Goal: Task Accomplishment & Management: Use online tool/utility

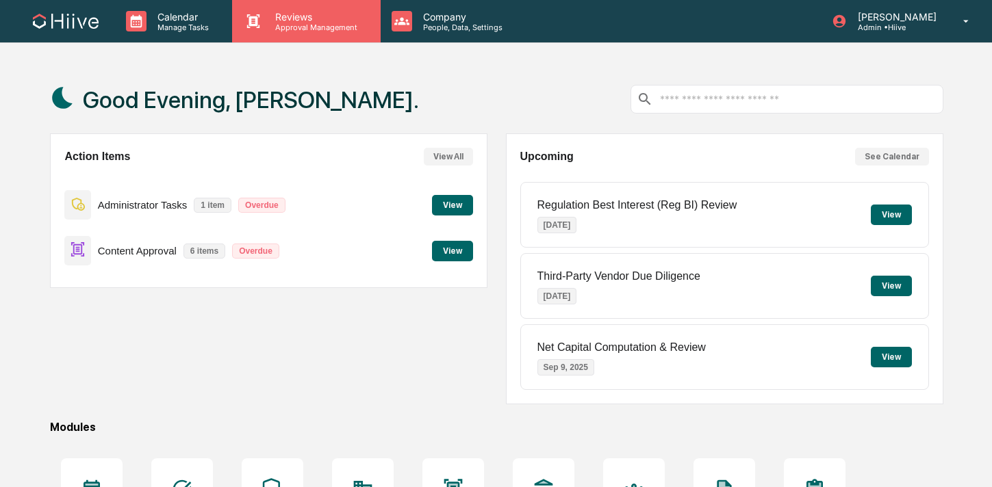
click at [319, 25] on p "Approval Management" at bounding box center [314, 28] width 100 height 10
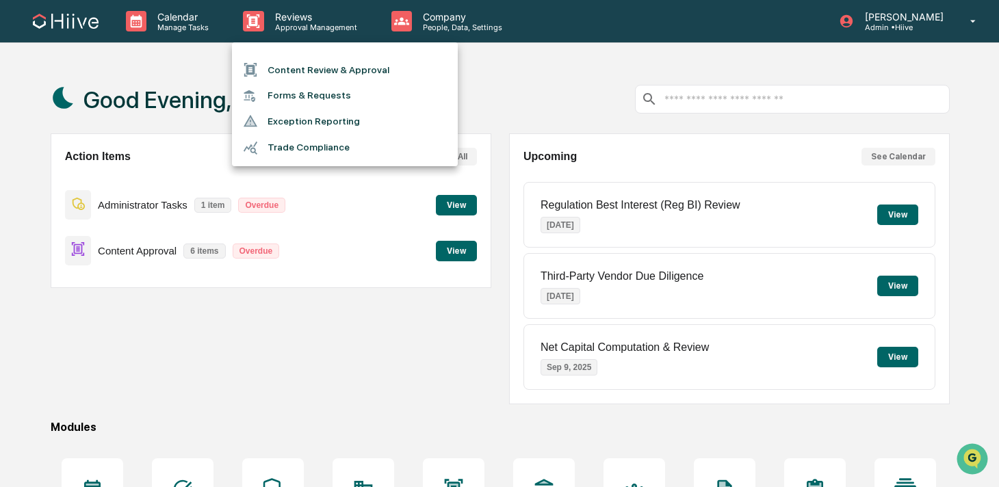
click at [307, 63] on li "Content Review & Approval" at bounding box center [345, 70] width 226 height 26
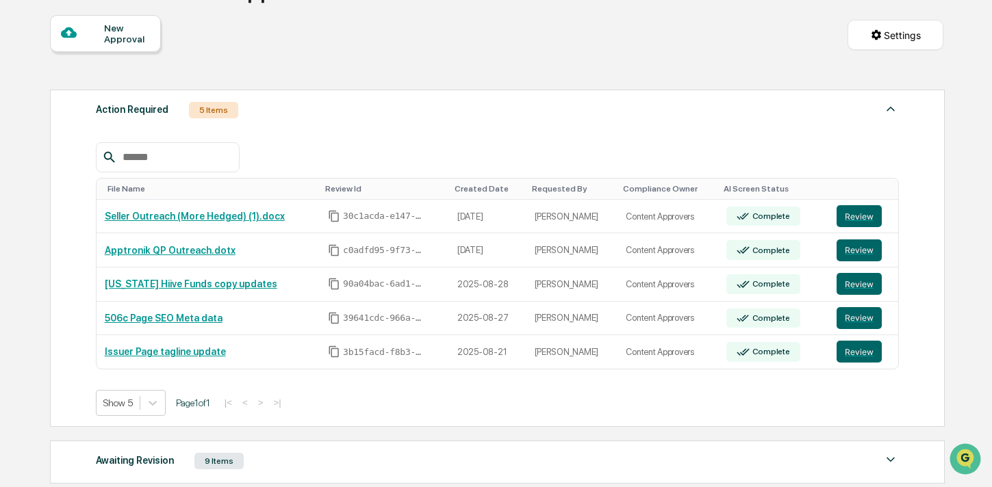
scroll to position [119, 0]
click at [847, 211] on button "Review" at bounding box center [858, 216] width 45 height 22
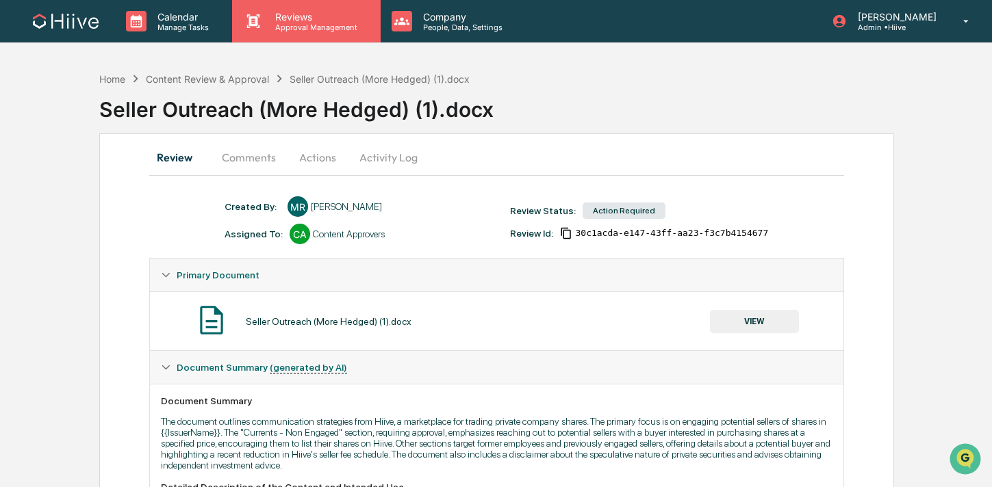
click at [320, 36] on div "Reviews Approval Management" at bounding box center [306, 21] width 148 height 42
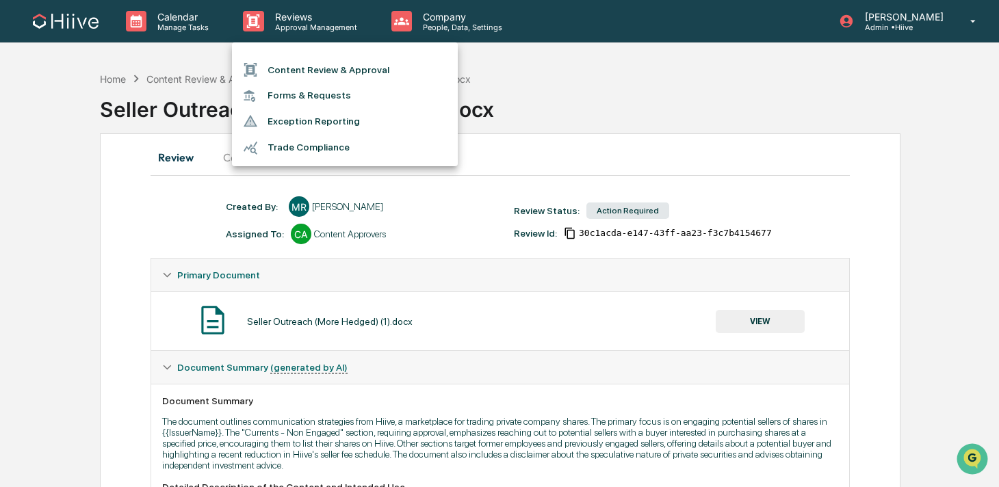
click at [320, 66] on li "Content Review & Approval" at bounding box center [345, 70] width 226 height 26
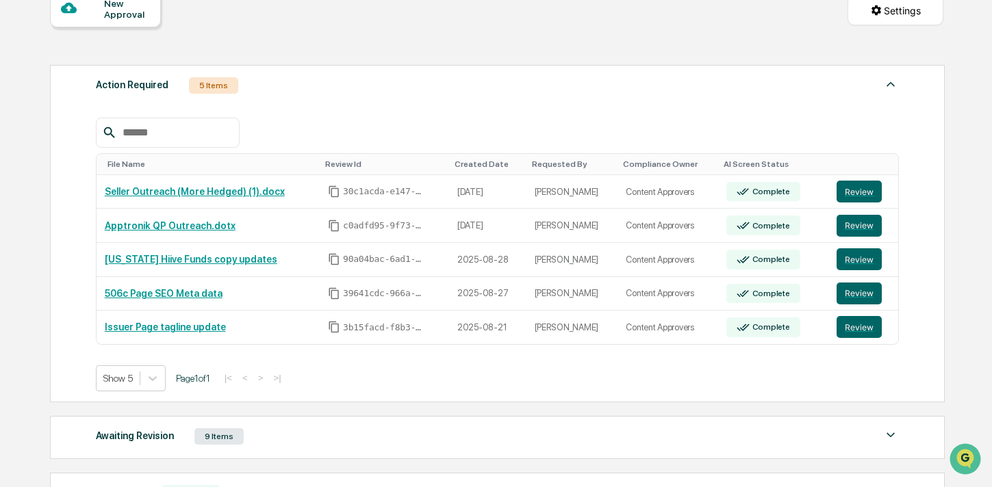
scroll to position [167, 0]
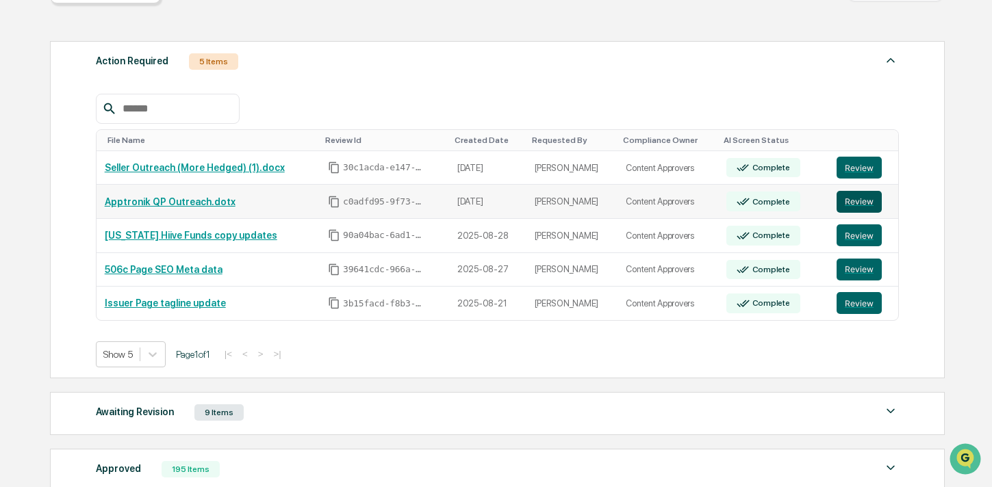
click at [856, 212] on button "Review" at bounding box center [858, 202] width 45 height 22
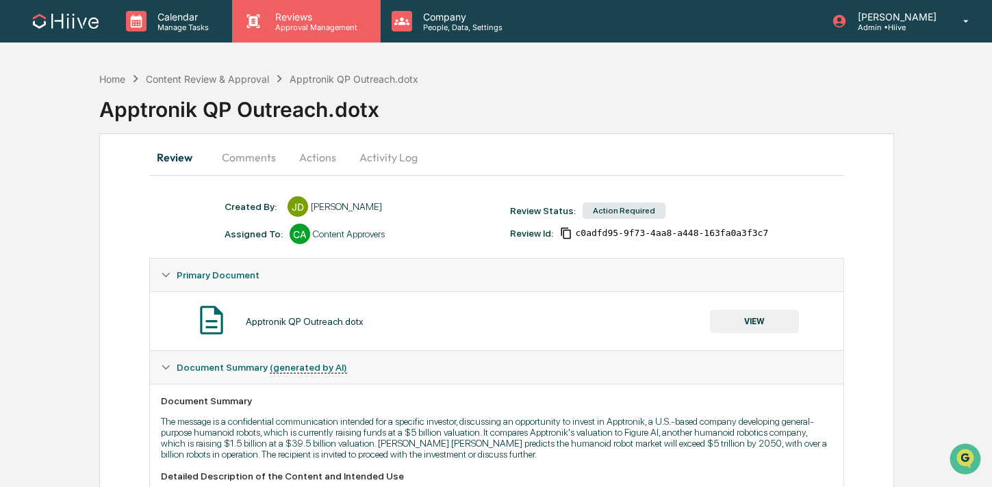
click at [329, 38] on div "Reviews Approval Management" at bounding box center [306, 21] width 148 height 42
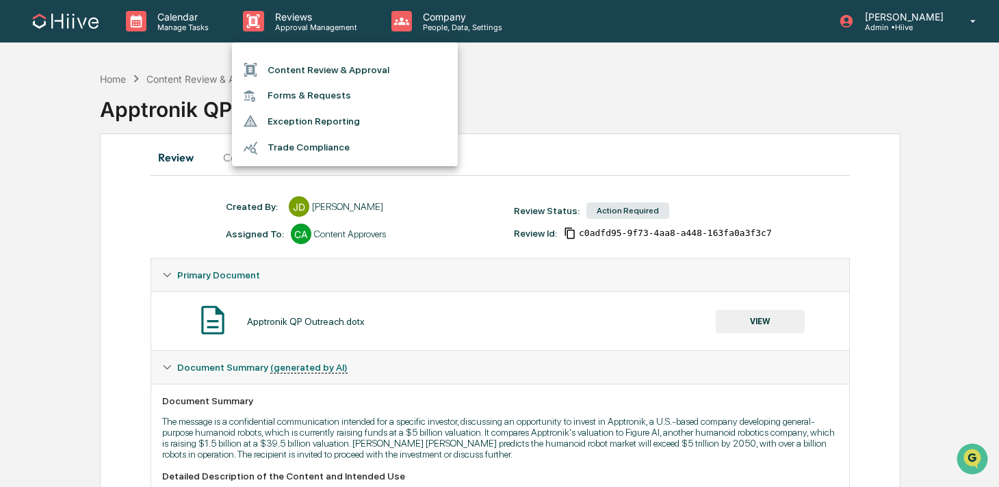
click at [330, 64] on li "Content Review & Approval" at bounding box center [345, 70] width 226 height 26
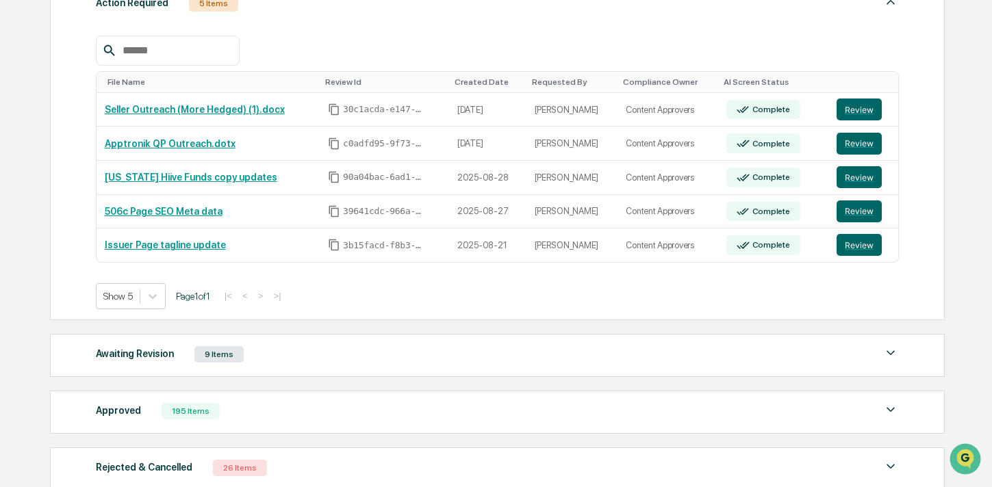
scroll to position [255, 0]
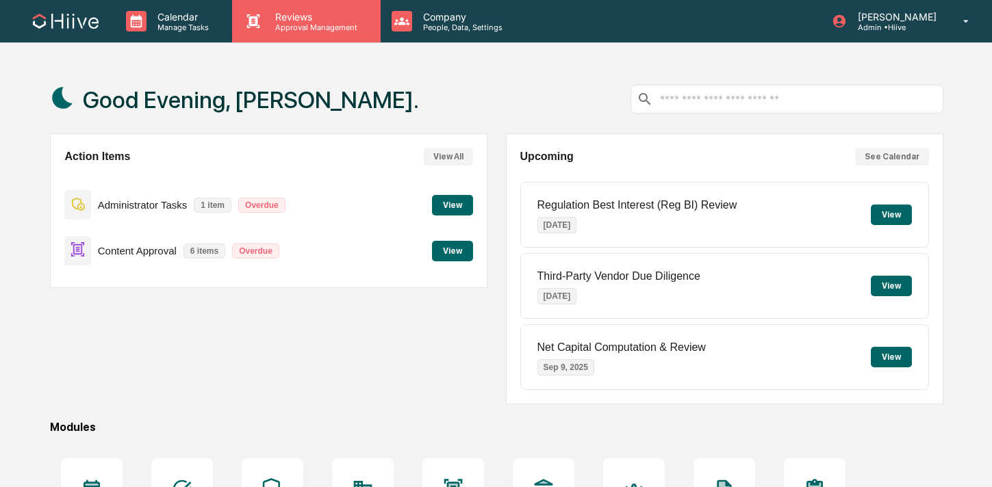
click at [296, 31] on div "Reviews Approval Management" at bounding box center [306, 21] width 148 height 42
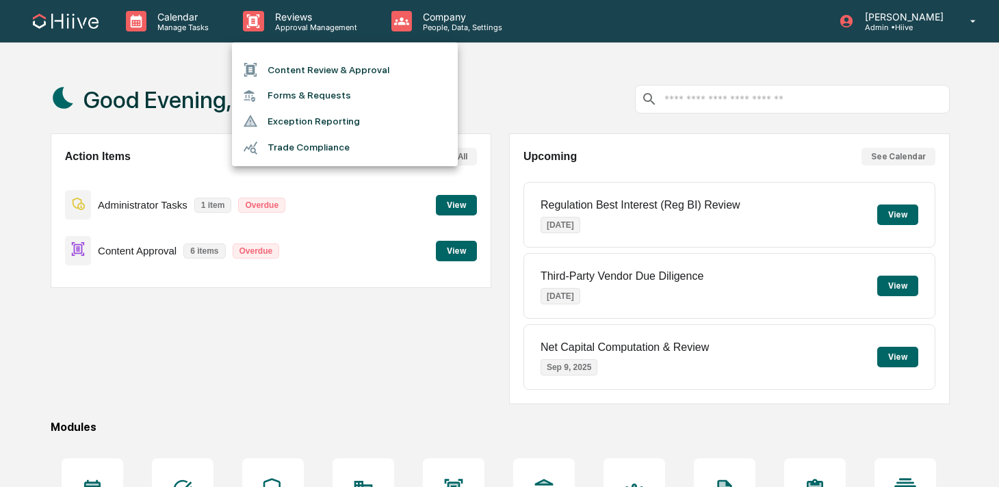
click at [294, 75] on li "Content Review & Approval" at bounding box center [345, 70] width 226 height 26
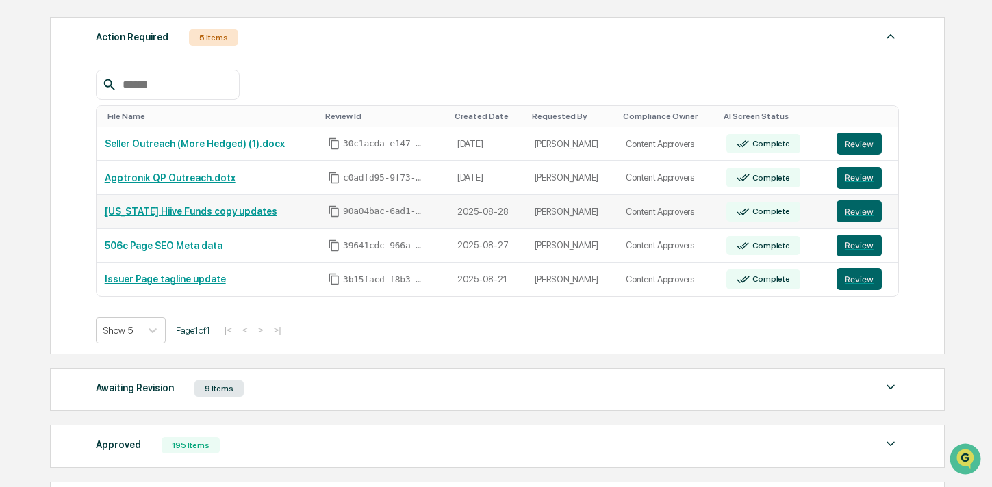
scroll to position [192, 0]
